Goal: Information Seeking & Learning: Get advice/opinions

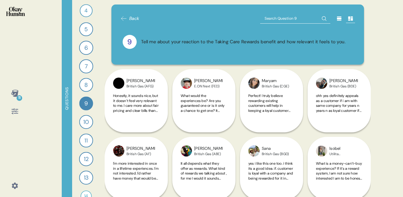
scroll to position [2, 0]
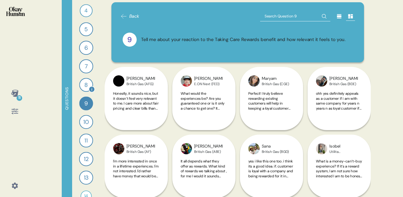
click at [91, 79] on div "8 Tell me about your reaction to the Tariffs Unchained benefit and how relevant…" at bounding box center [86, 85] width 12 height 12
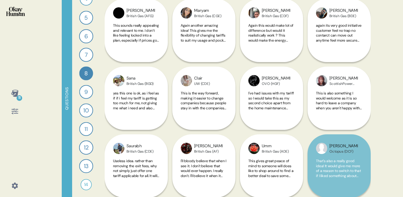
scroll to position [101, 0]
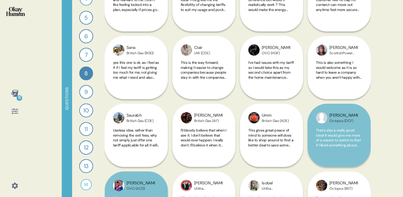
click at [92, 92] on div "9" at bounding box center [86, 92] width 14 height 14
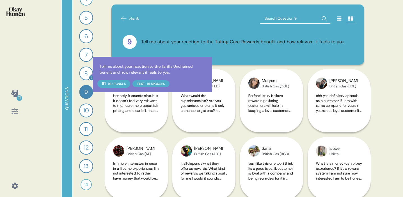
click at [89, 74] on div "8" at bounding box center [86, 73] width 14 height 14
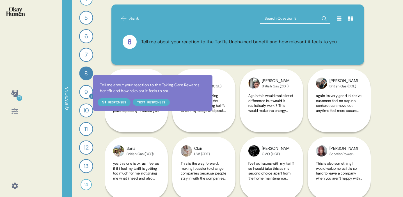
click at [89, 93] on div at bounding box center [92, 96] width 6 height 6
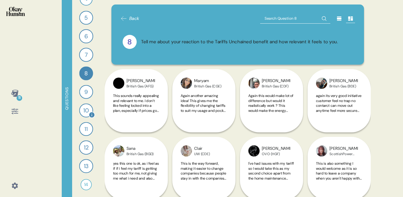
click at [87, 111] on div "10" at bounding box center [86, 110] width 14 height 14
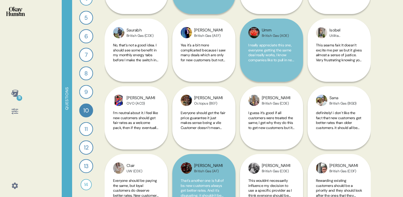
scroll to position [176, 0]
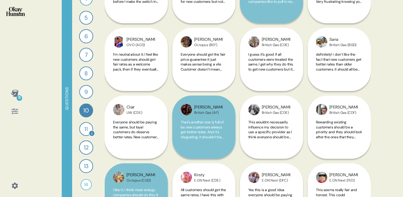
click at [84, 127] on div "11" at bounding box center [86, 129] width 14 height 14
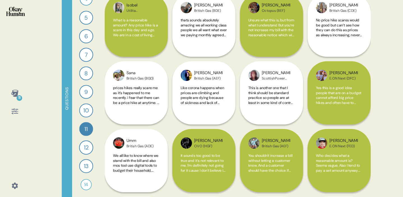
scroll to position [159, 0]
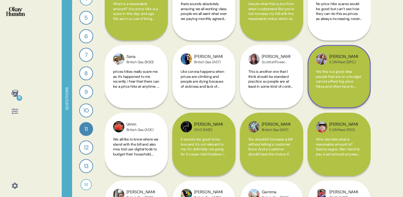
click at [336, 88] on span "Yes this is a good idea people that are on a budget cannot afford big price hik…" at bounding box center [338, 83] width 45 height 29
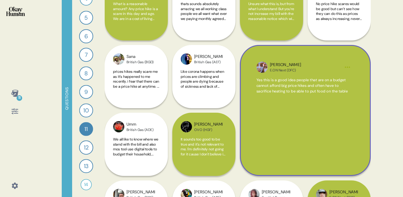
click at [383, 86] on div "11 Questions 1 What would you say to the CEO of your energy provider if they we…" at bounding box center [201, 98] width 403 height 197
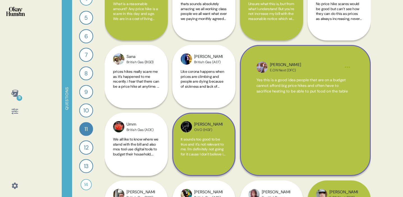
click at [211, 156] on div "It sounds too good to be true and it's not relevant to me. I'm definitely not g…" at bounding box center [204, 150] width 46 height 26
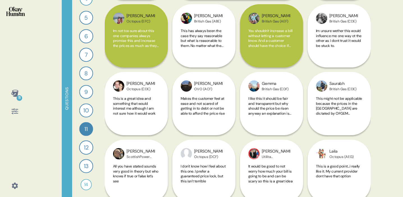
scroll to position [429, 0]
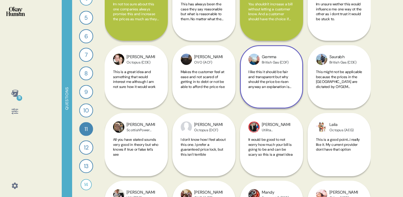
click at [268, 17] on div "Gemma British Gas (CDF) I like this it should be fair and transparent but why s…" at bounding box center [271, 9] width 63 height 198
click at [291, 24] on div "Gemma British Gas (CDF) I like this it should be fair and transparent but why s…" at bounding box center [271, 9] width 63 height 198
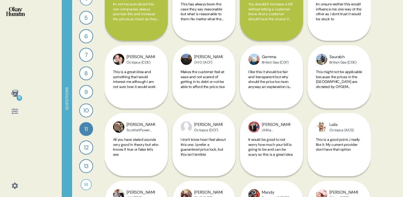
scroll to position [363, 0]
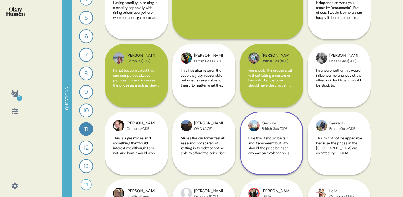
click at [274, 86] on div "Gemma British Gas (CDF) I like this it should be fair and transparent but why s…" at bounding box center [271, 75] width 63 height 198
click at [267, 45] on div "Gemma British Gas (CDF) I like this it should be fair and transparent but why s…" at bounding box center [271, 75] width 63 height 198
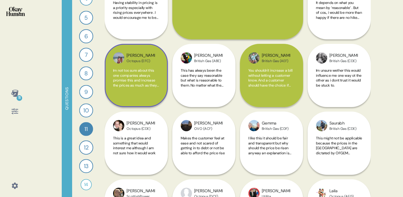
click at [150, 73] on span "Im not too sure about this one companies always promise this and increase the p…" at bounding box center [136, 80] width 46 height 24
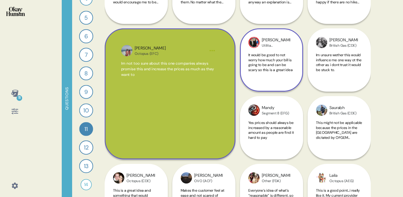
scroll to position [319, 0]
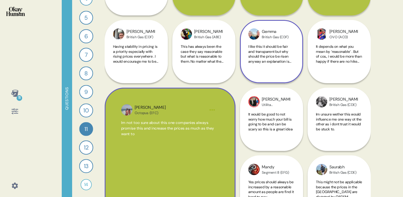
click at [263, 53] on span "I like this it should be fair and transparent but why should the price be risen…" at bounding box center [269, 56] width 43 height 24
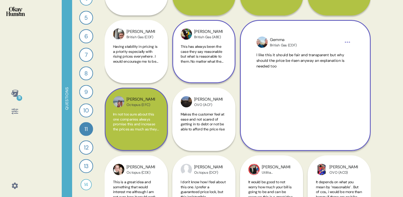
click at [212, 63] on span "This has always been the case they say reasonable but what is reasonable to the…" at bounding box center [204, 54] width 46 height 20
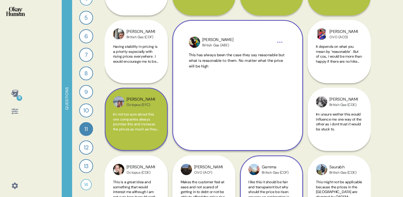
scroll to position [322, 0]
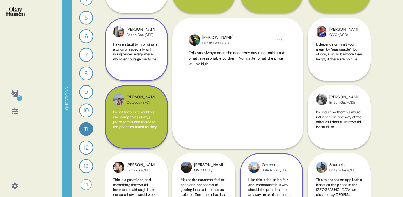
click at [151, 53] on span "Having stability in pricing is a priority especially with rising prices everywh…" at bounding box center [136, 52] width 46 height 20
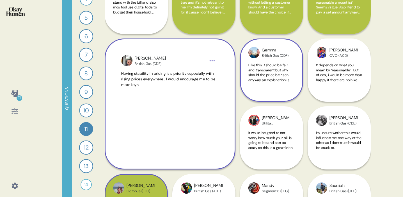
scroll to position [387, 0]
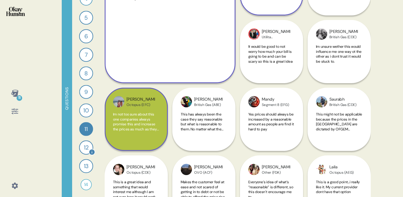
click at [88, 147] on div "12" at bounding box center [86, 147] width 14 height 14
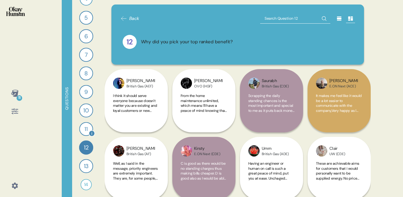
click at [82, 130] on div "11" at bounding box center [86, 129] width 14 height 14
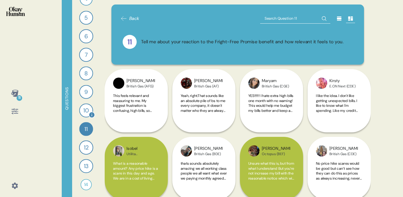
click at [87, 107] on div "10" at bounding box center [86, 110] width 14 height 14
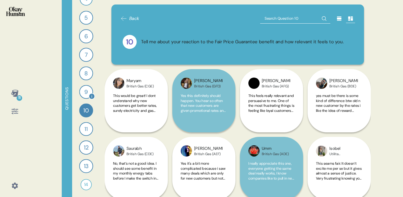
click at [88, 91] on div "9" at bounding box center [86, 92] width 14 height 14
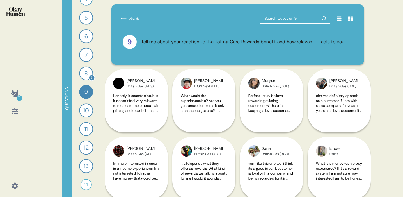
click at [86, 75] on div "8" at bounding box center [86, 73] width 14 height 14
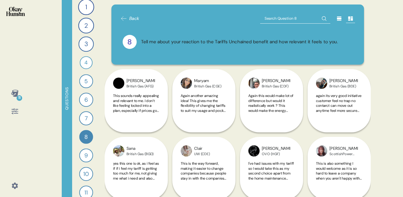
scroll to position [0, 0]
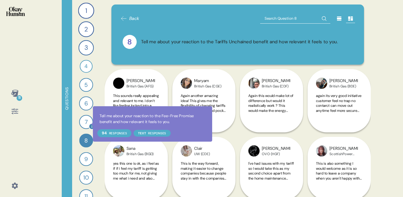
click at [89, 124] on div at bounding box center [92, 126] width 6 height 6
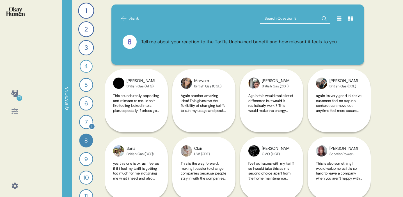
click at [86, 120] on div "7" at bounding box center [86, 122] width 14 height 14
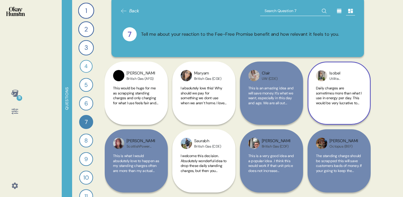
scroll to position [13, 0]
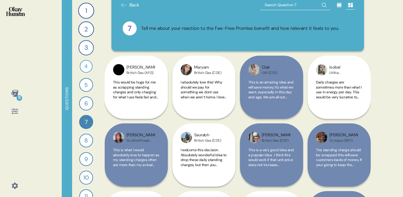
click at [323, 34] on div "7 Tell me about your reaction to the Fee-Free Promise benefit and how relevant …" at bounding box center [238, 28] width 230 height 14
click at [277, 91] on span "This is an amazing idea and will save money. It's what we want, especially in t…" at bounding box center [271, 102] width 46 height 44
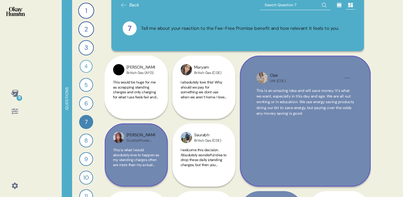
click at [140, 154] on span "This is what I would absolutely love to happen as my standing charges often are…" at bounding box center [136, 169] width 46 height 44
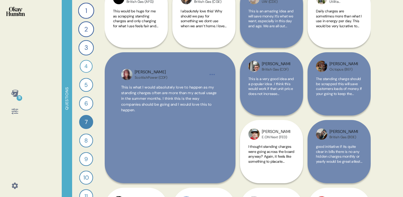
scroll to position [85, 0]
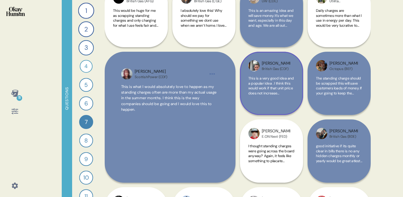
click at [258, 85] on span "This is a very good idea and a popular idea . I think this would work if that u…" at bounding box center [271, 93] width 46 height 34
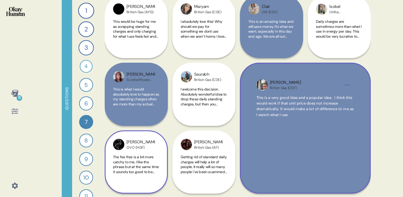
scroll to position [0, 0]
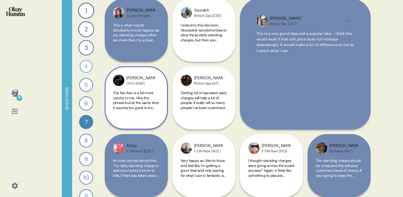
click at [151, 116] on div "The fee free is a bit more catchy to me, I like the phrase but at the same time…" at bounding box center [136, 103] width 46 height 26
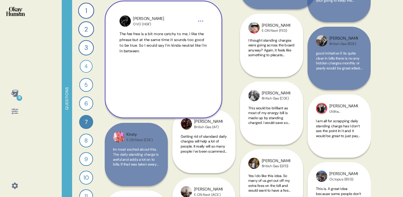
scroll to position [206, 0]
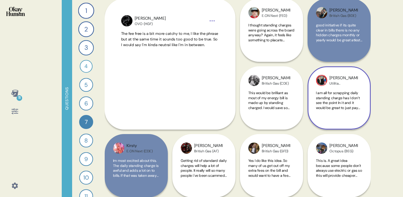
click at [358, 98] on span "I am all for scrapping daily standing charge has I don’t see the point In it an…" at bounding box center [339, 100] width 46 height 20
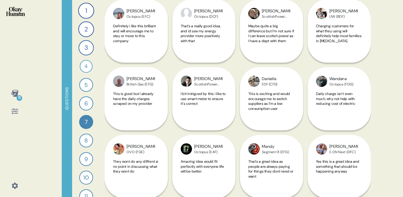
scroll to position [586, 0]
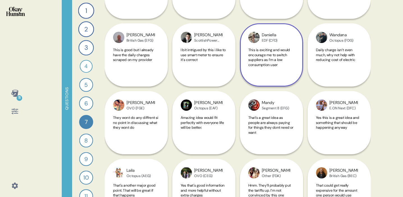
click at [279, 74] on div "[PERSON_NAME] (CFD) This is exciting and would encourage me to switch suppliers…" at bounding box center [271, 54] width 63 height 63
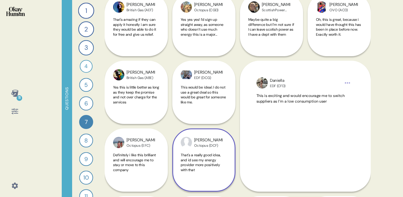
scroll to position [430, 0]
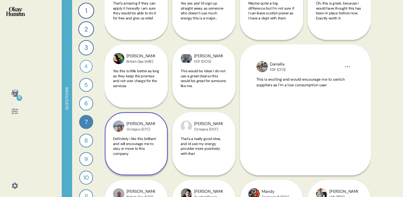
click at [155, 150] on span "Definitely i like this brilliant and will encourage me to stay or move to this …" at bounding box center [134, 146] width 43 height 20
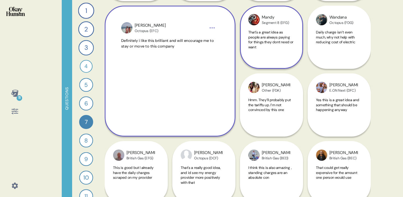
scroll to position [543, 0]
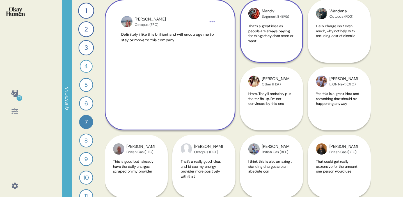
click at [295, 32] on div "Mandy Segment 8 (EFG) That's a great idea as people are always paying for thing…" at bounding box center [271, 30] width 63 height 63
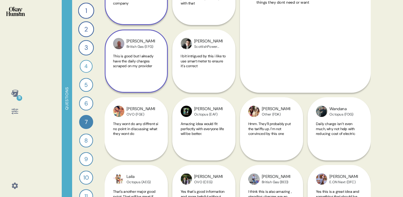
scroll to position [592, 0]
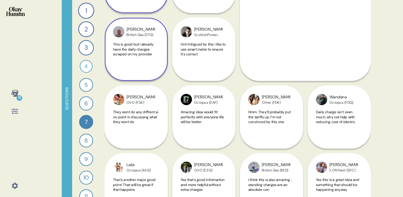
click at [146, 34] on div "British Gas (EFG)" at bounding box center [140, 35] width 28 height 4
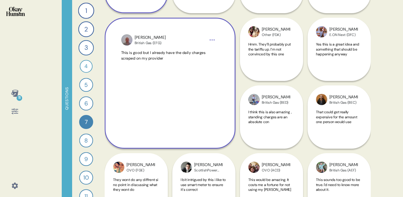
click at [158, 56] on span "This is good but I already have the daily charges scraped on my provider" at bounding box center [163, 55] width 84 height 10
click at [158, 56] on span "This is good but I already have the daily charges scraped on my provider" at bounding box center [169, 55] width 97 height 10
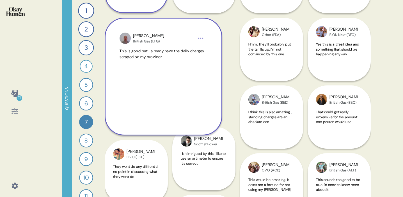
click at [158, 56] on span "This is good but I already have the daily charges scraped on my provider" at bounding box center [163, 53] width 88 height 11
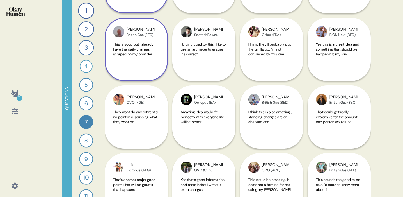
click at [158, 56] on span "This is good but I already have the daily charges scraped on my provider" at bounding box center [136, 49] width 46 height 15
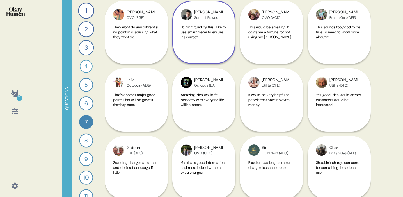
scroll to position [747, 0]
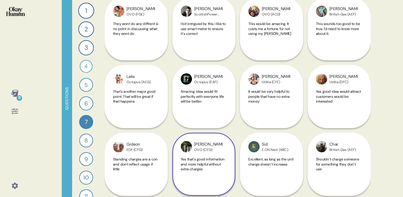
click at [209, 110] on div "[PERSON_NAME] (CEG) Yes that's good information and more helpful without extra …" at bounding box center [203, 96] width 63 height 198
click at [201, 77] on div "[PERSON_NAME] (CEG) Yes that's good information and more helpful without extra …" at bounding box center [203, 96] width 63 height 198
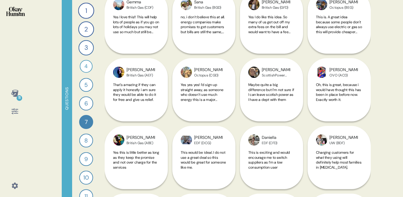
scroll to position [160, 0]
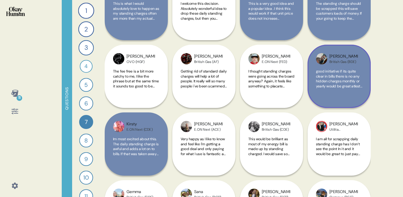
click at [350, 86] on span "good initiative if its quite clear in bills there is no any hidden charges mont…" at bounding box center [339, 83] width 46 height 29
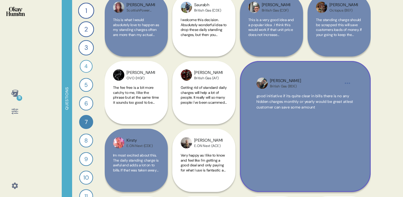
scroll to position [137, 0]
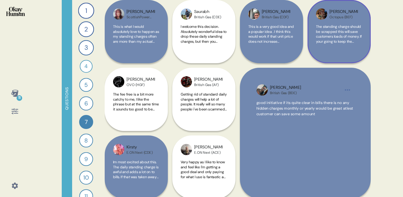
click at [350, 52] on div "[PERSON_NAME] (BEF) The standing charge should be scrapped this will save custo…" at bounding box center [338, 31] width 63 height 63
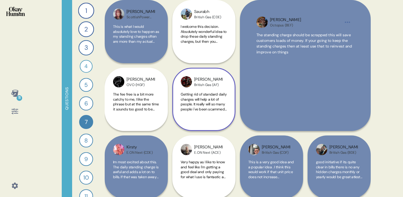
scroll to position [176, 0]
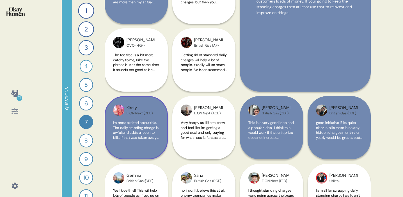
click at [152, 126] on span "Im most excited about this. The daily standing charge is awful and adds a lot o…" at bounding box center [136, 132] width 46 height 24
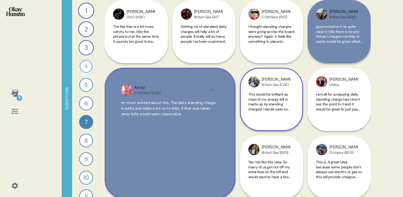
scroll to position [212, 0]
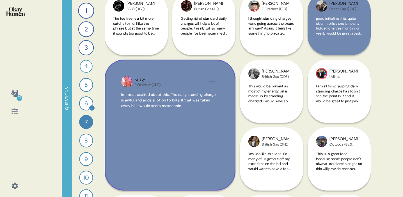
click at [87, 105] on div "6" at bounding box center [86, 103] width 14 height 14
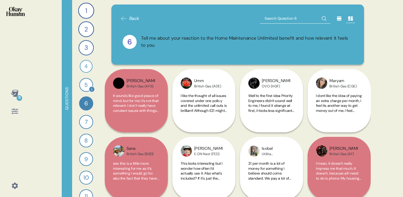
click at [89, 81] on div "5" at bounding box center [86, 85] width 14 height 14
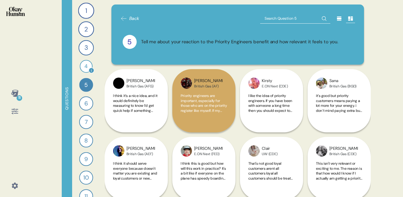
click at [88, 66] on div "4" at bounding box center [86, 66] width 13 height 13
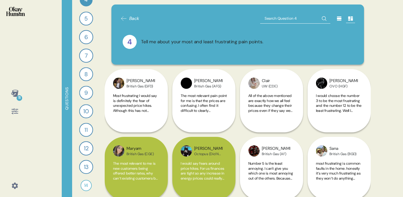
scroll to position [67, 0]
click at [85, 70] on div "8" at bounding box center [86, 73] width 14 height 14
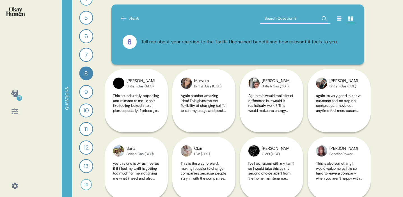
click at [86, 55] on div "7" at bounding box center [86, 55] width 14 height 14
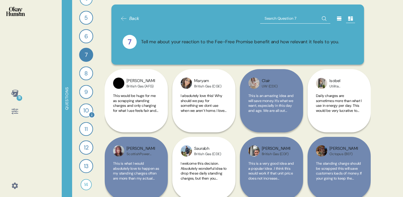
click at [89, 110] on div "10" at bounding box center [86, 110] width 14 height 14
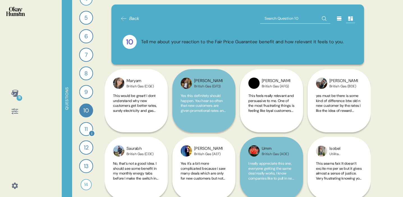
click at [86, 128] on div "11" at bounding box center [86, 129] width 14 height 14
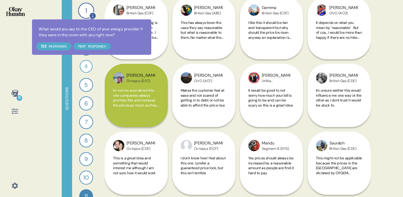
scroll to position [0, 0]
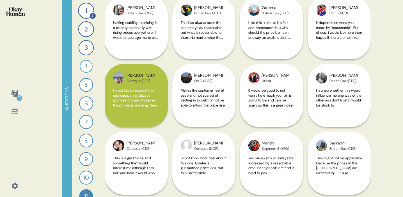
click at [88, 6] on div "1" at bounding box center [86, 11] width 16 height 16
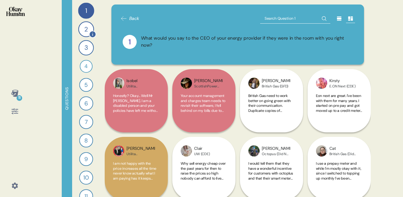
click at [81, 23] on div "2" at bounding box center [86, 29] width 16 height 16
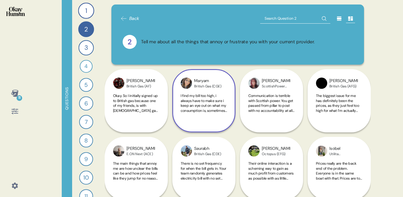
click at [199, 109] on span "I find my bill too high, i always have to make sure i keep an eye out on what m…" at bounding box center [204, 142] width 46 height 98
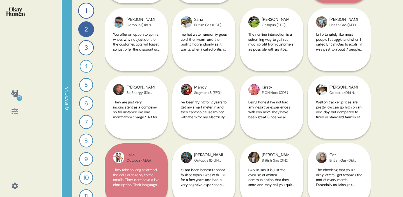
scroll to position [140, 0]
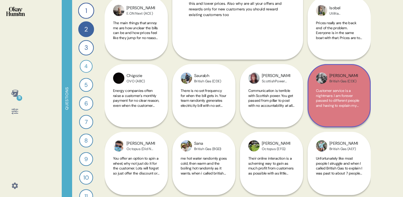
click at [348, 104] on span "Customer service is a nightmare. I am forever passed to different people and ha…" at bounding box center [339, 112] width 46 height 49
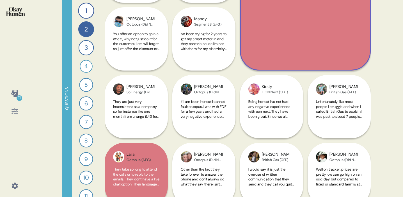
scroll to position [274, 0]
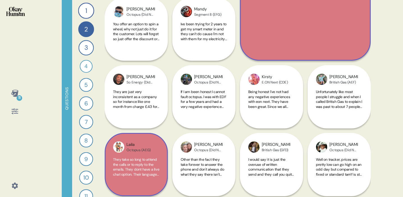
click at [130, 170] on span "They take so long to attend the calls or to reply to the emails. They dont have…" at bounding box center [136, 179] width 46 height 44
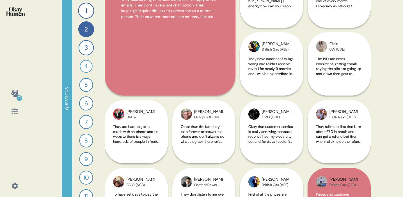
scroll to position [511, 0]
